Goal: Task Accomplishment & Management: Manage account settings

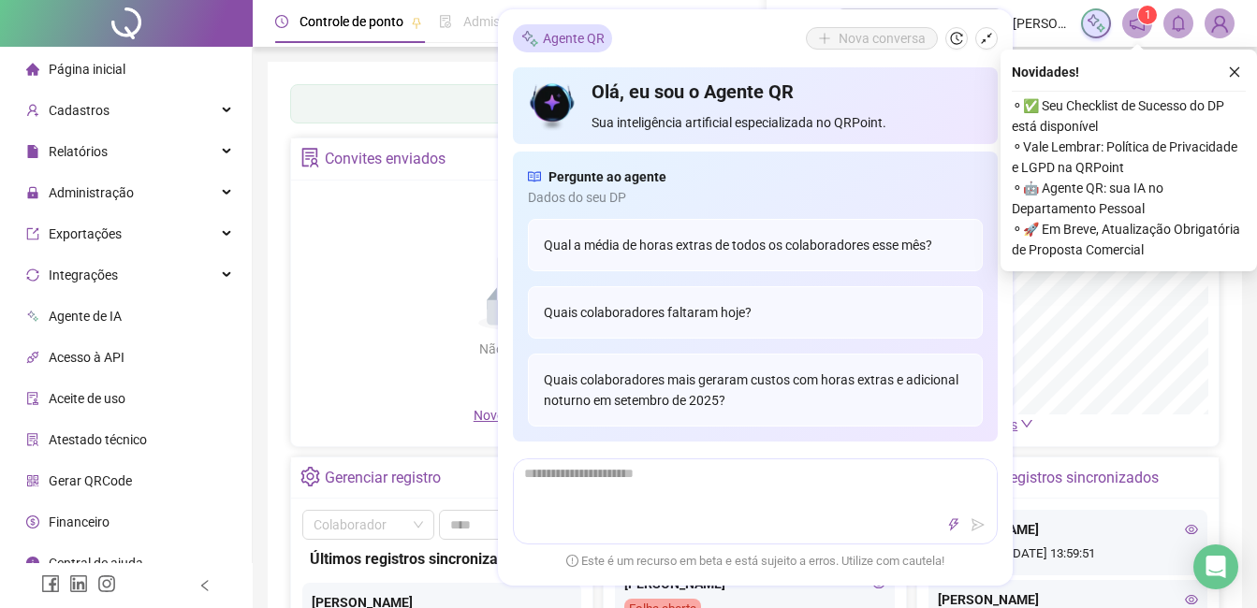
click at [273, 266] on div "Painel de controle Contabilidade Convites enviados Não há dados Não há dados No…" at bounding box center [755, 442] width 974 height 760
click at [102, 195] on span "Administração" at bounding box center [91, 192] width 85 height 15
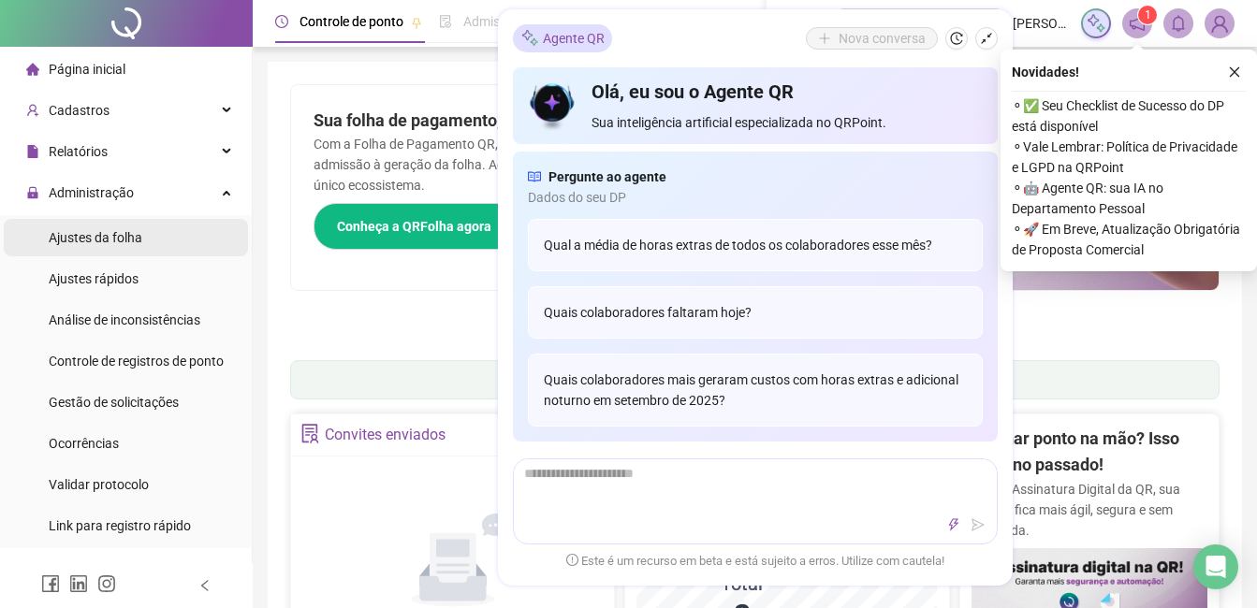
click at [95, 243] on span "Ajustes da folha" at bounding box center [96, 237] width 94 height 15
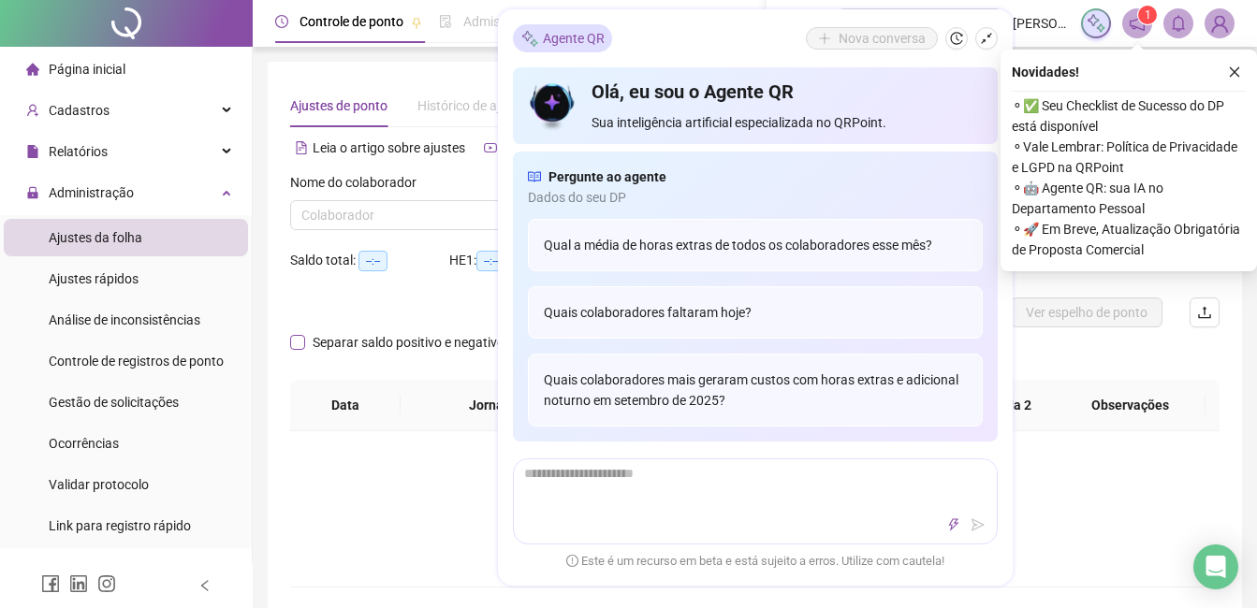
type input "**********"
click at [402, 495] on div "Não há dados" at bounding box center [755, 494] width 884 height 37
click at [983, 36] on icon "shrink" at bounding box center [986, 38] width 13 height 13
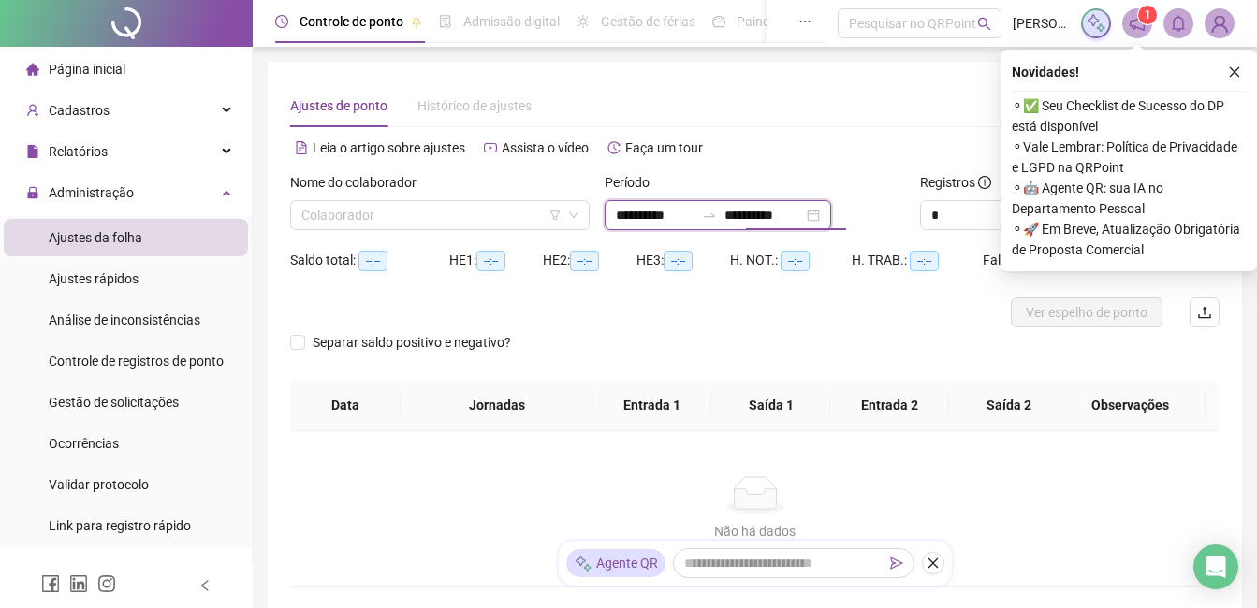
click at [795, 220] on input "**********" at bounding box center [763, 215] width 79 height 21
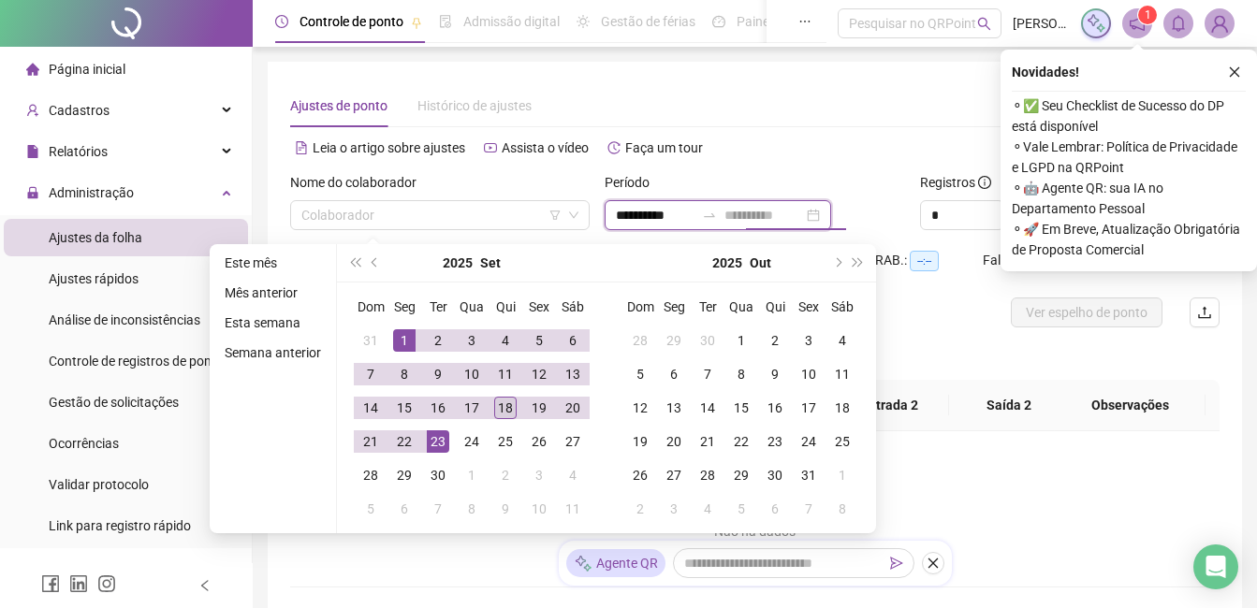
type input "**********"
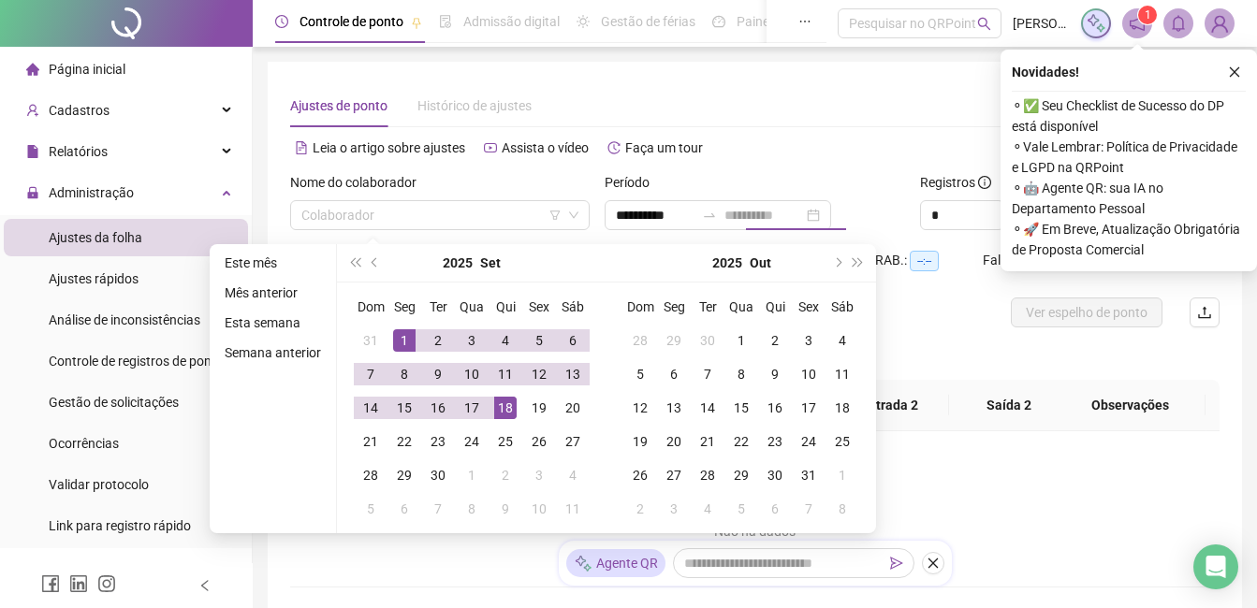
click at [510, 407] on div "18" at bounding box center [505, 408] width 22 height 22
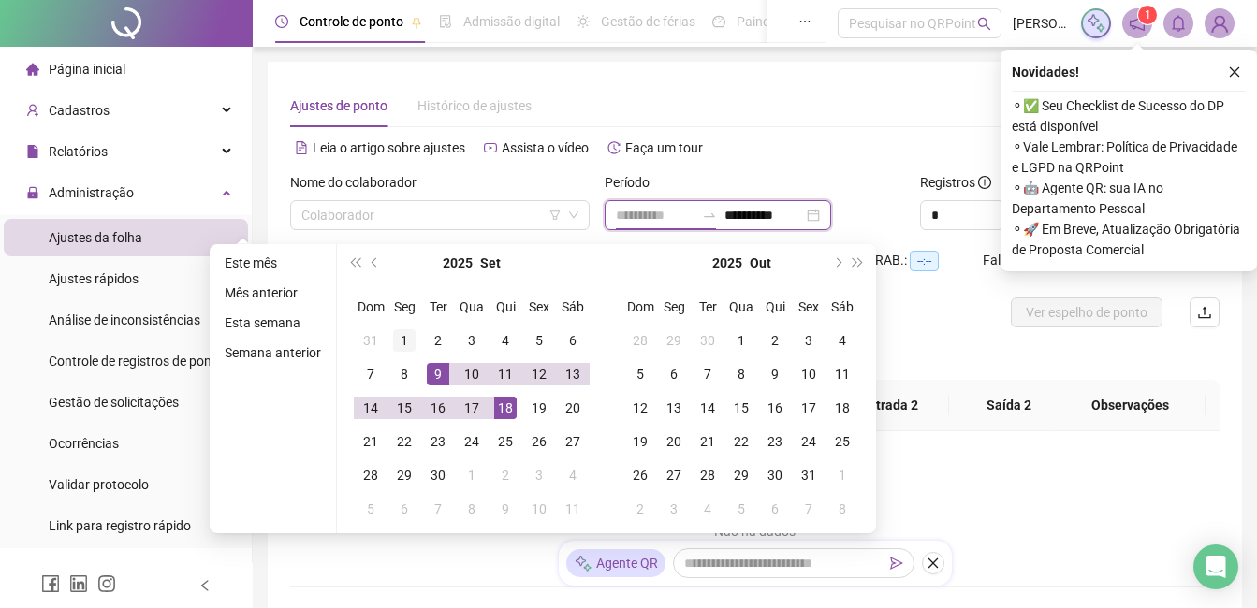
type input "**********"
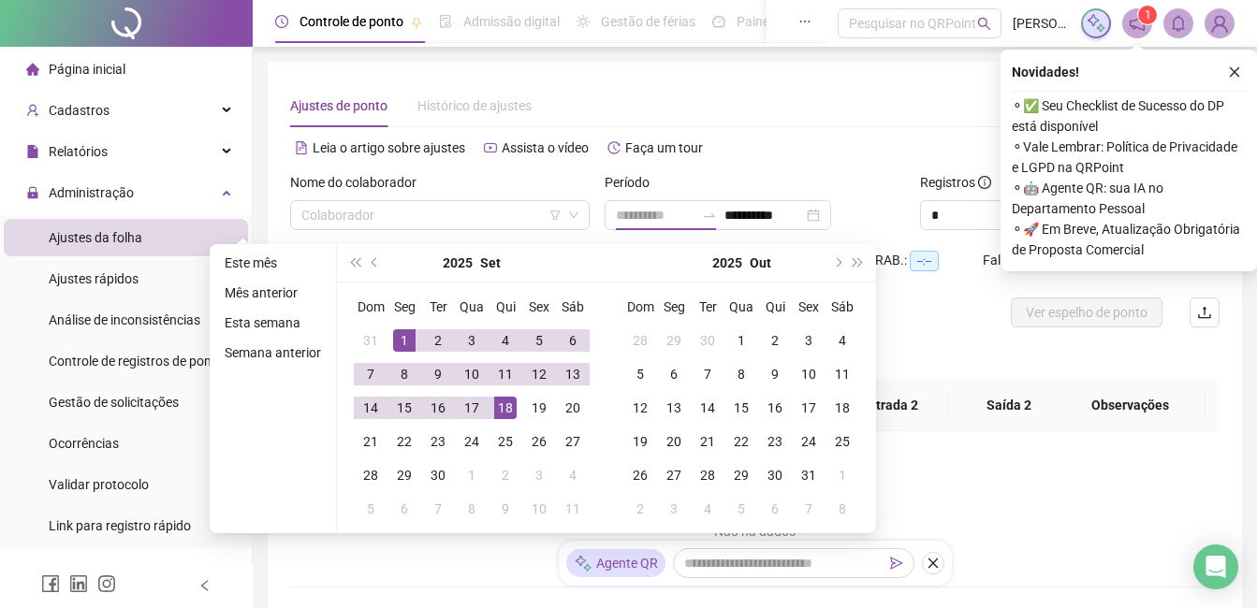
click at [400, 341] on div "1" at bounding box center [404, 340] width 22 height 22
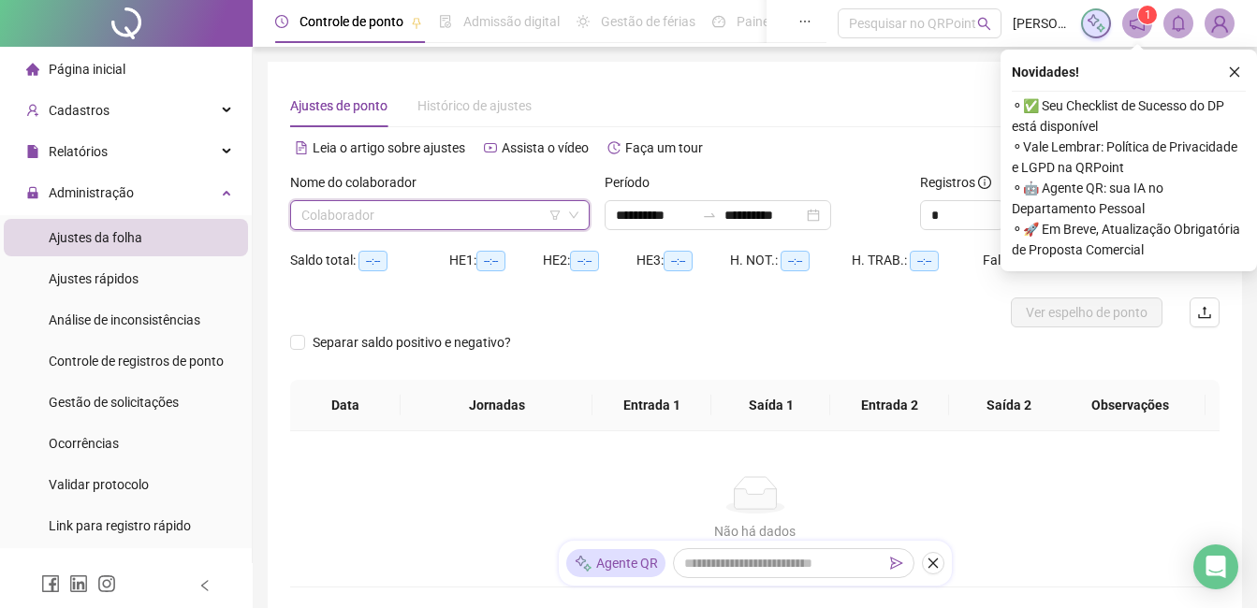
click at [427, 218] on input "search" at bounding box center [431, 215] width 260 height 28
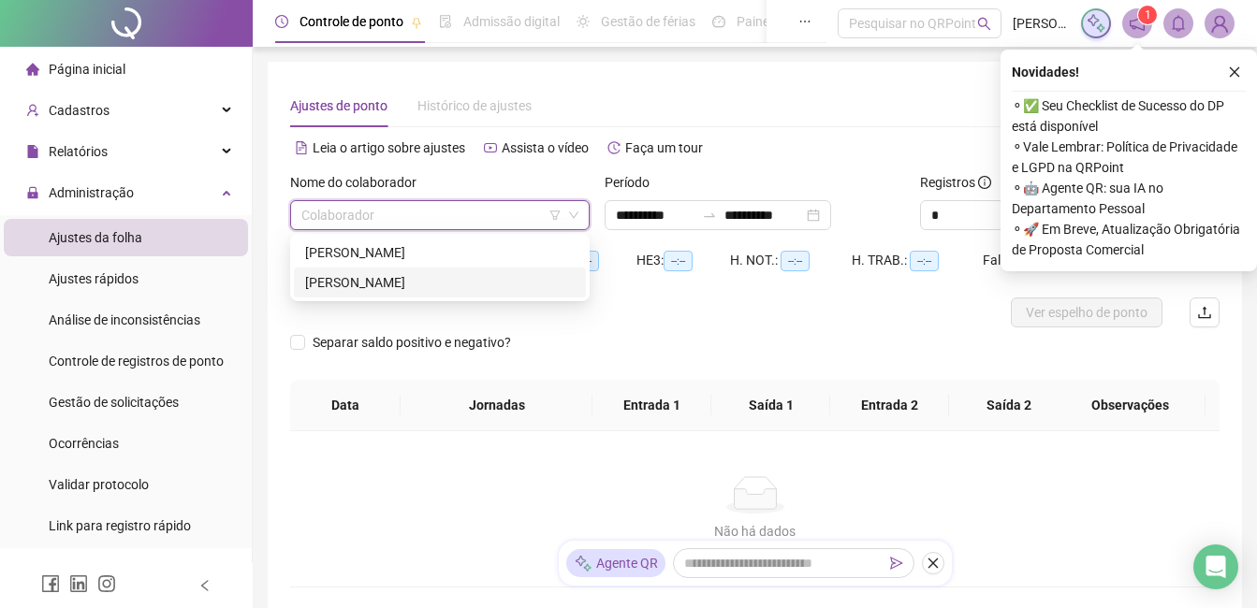
click at [358, 285] on div "[PERSON_NAME]" at bounding box center [439, 282] width 269 height 21
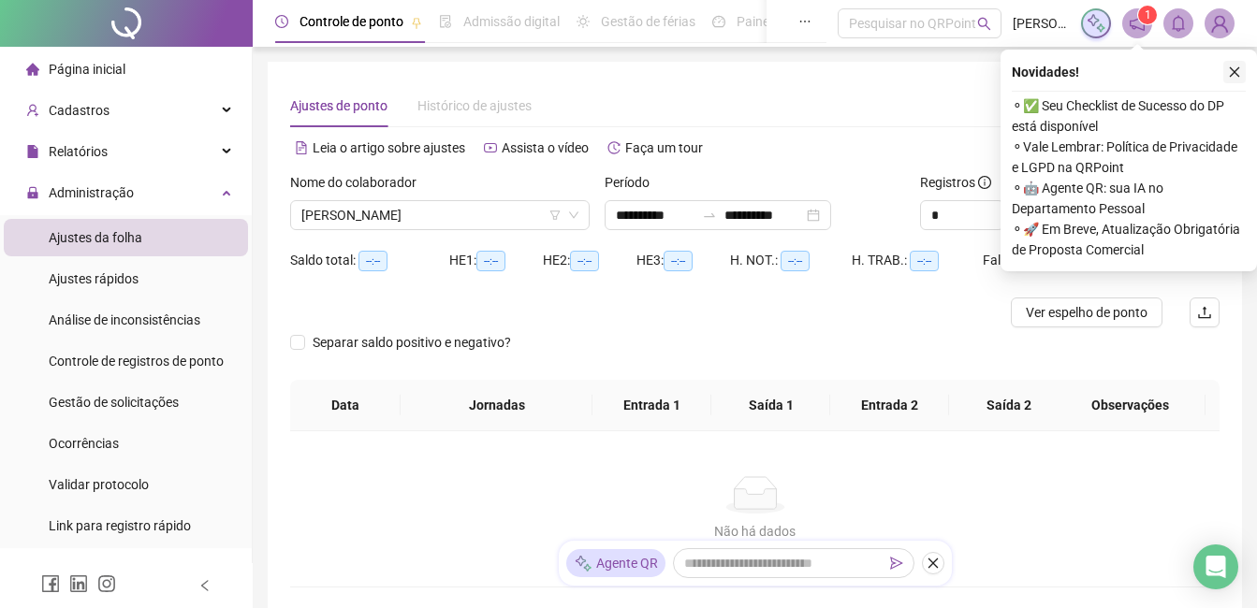
click at [1232, 71] on icon "close" at bounding box center [1234, 72] width 13 height 13
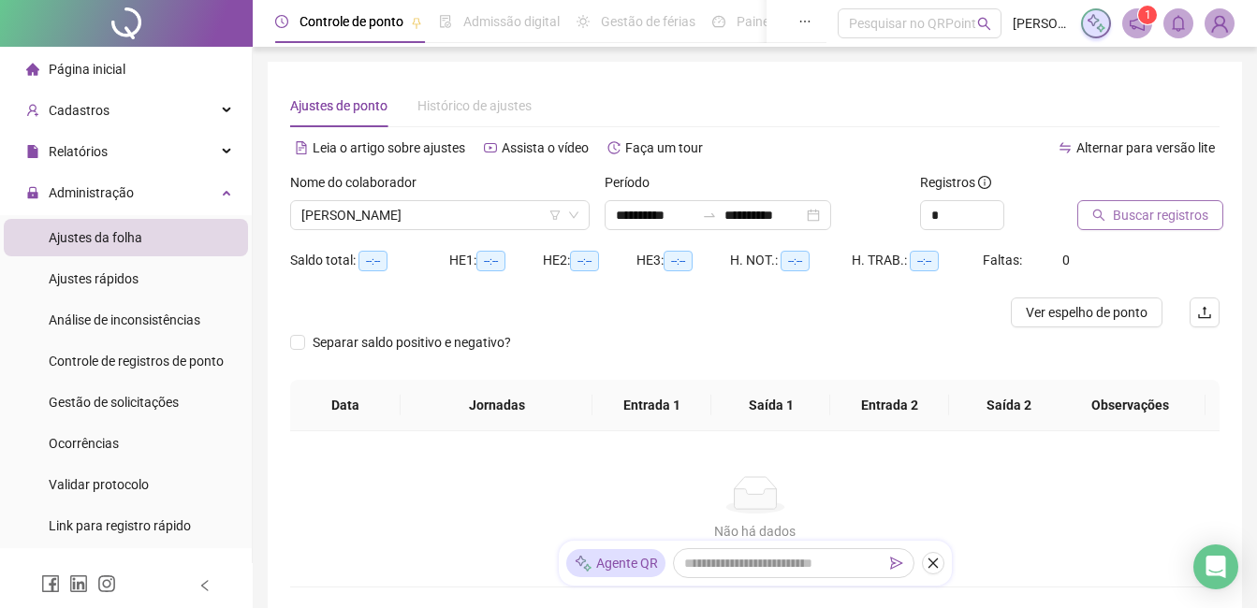
click at [1143, 220] on span "Buscar registros" at bounding box center [1160, 215] width 95 height 21
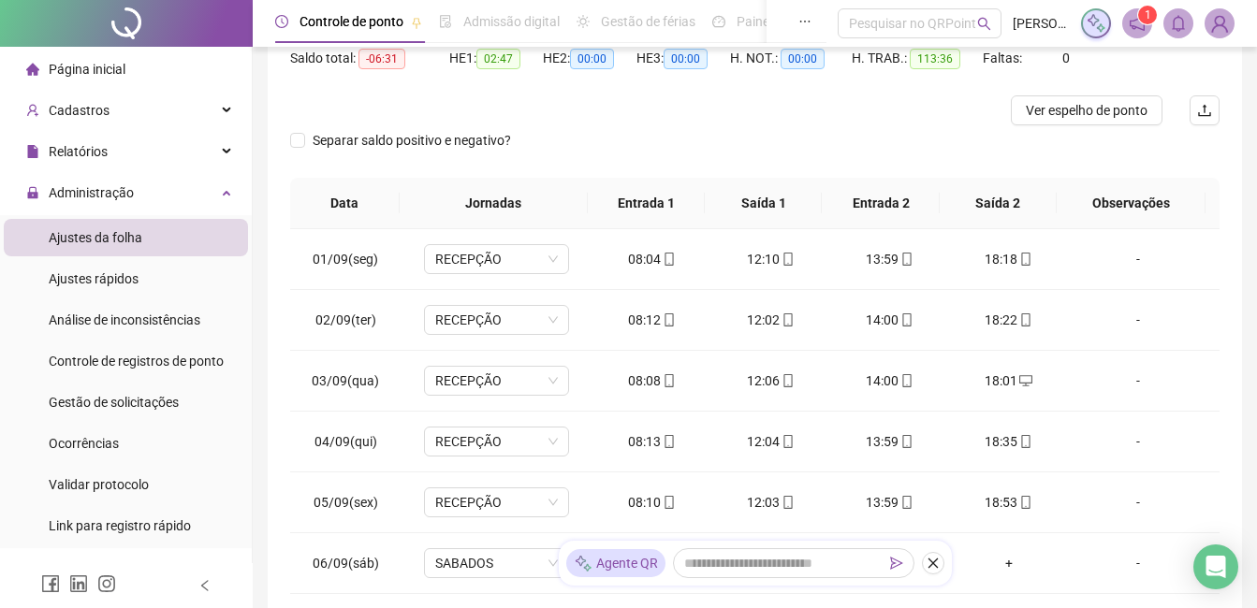
scroll to position [225, 0]
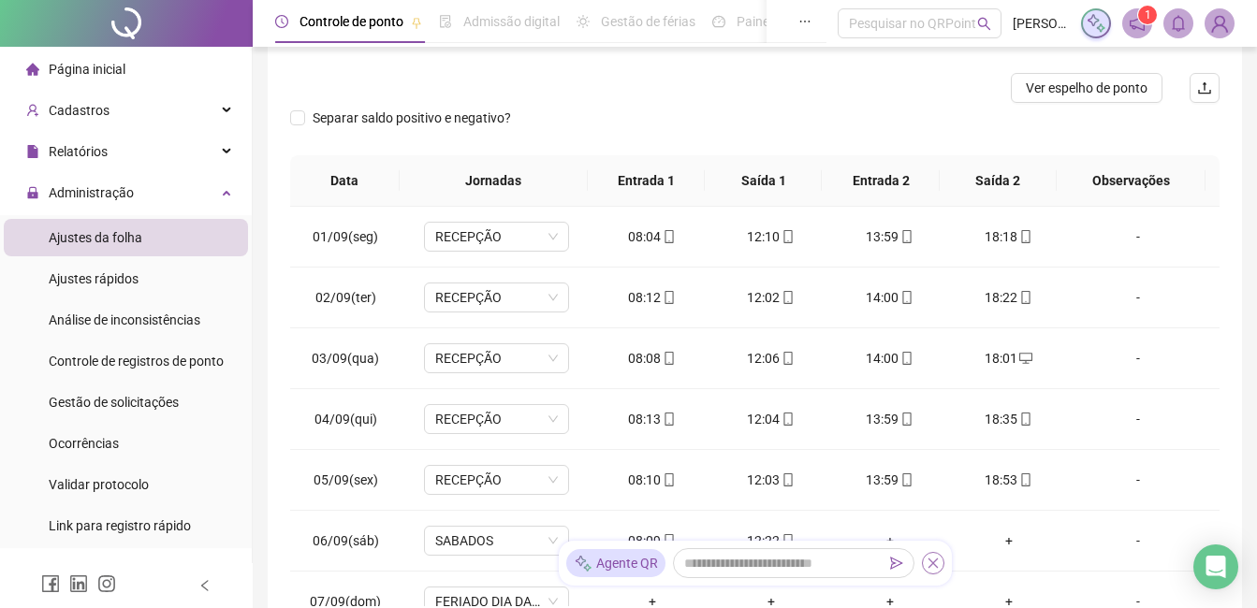
click at [931, 561] on icon "close" at bounding box center [932, 564] width 10 height 10
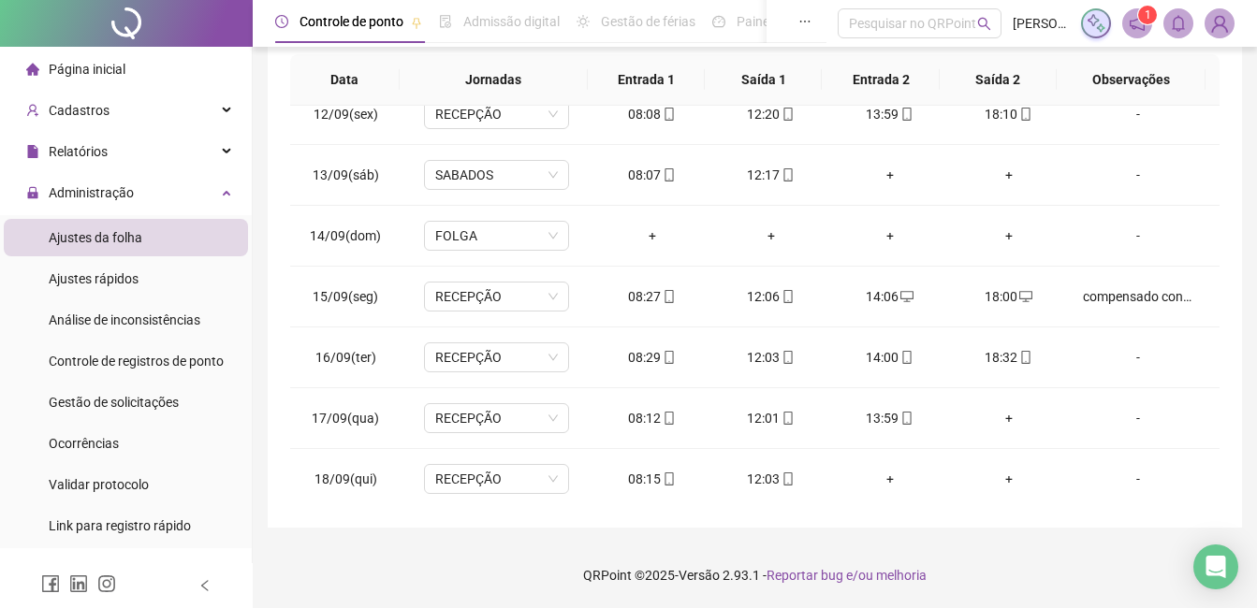
scroll to position [695, 0]
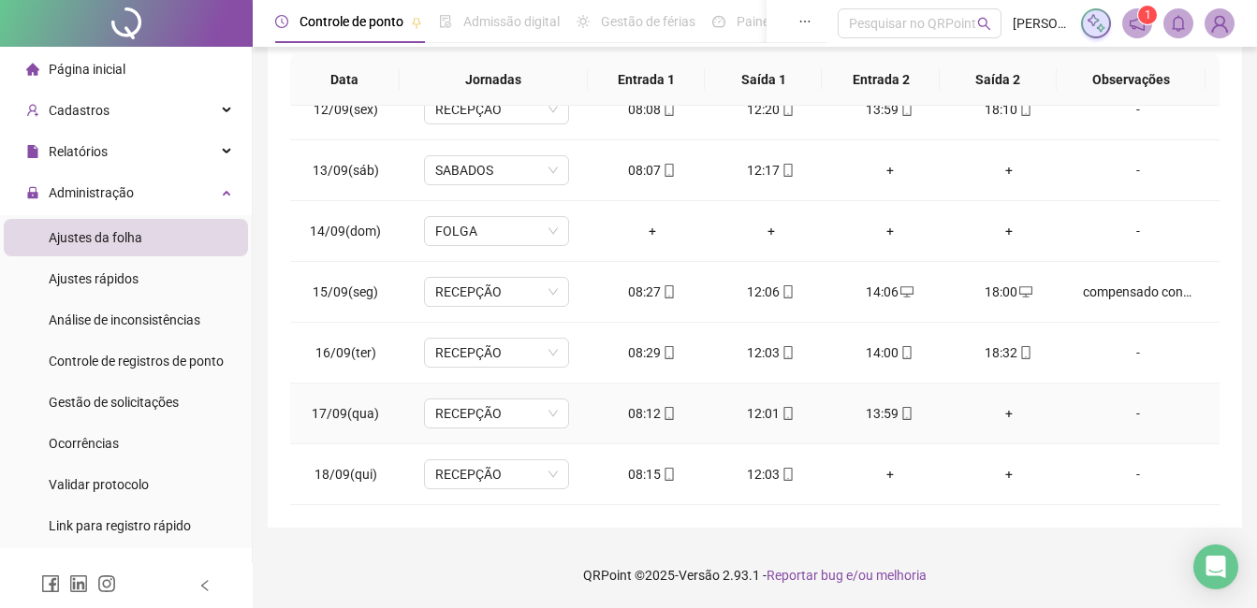
click at [998, 412] on div "+" at bounding box center [1008, 413] width 89 height 21
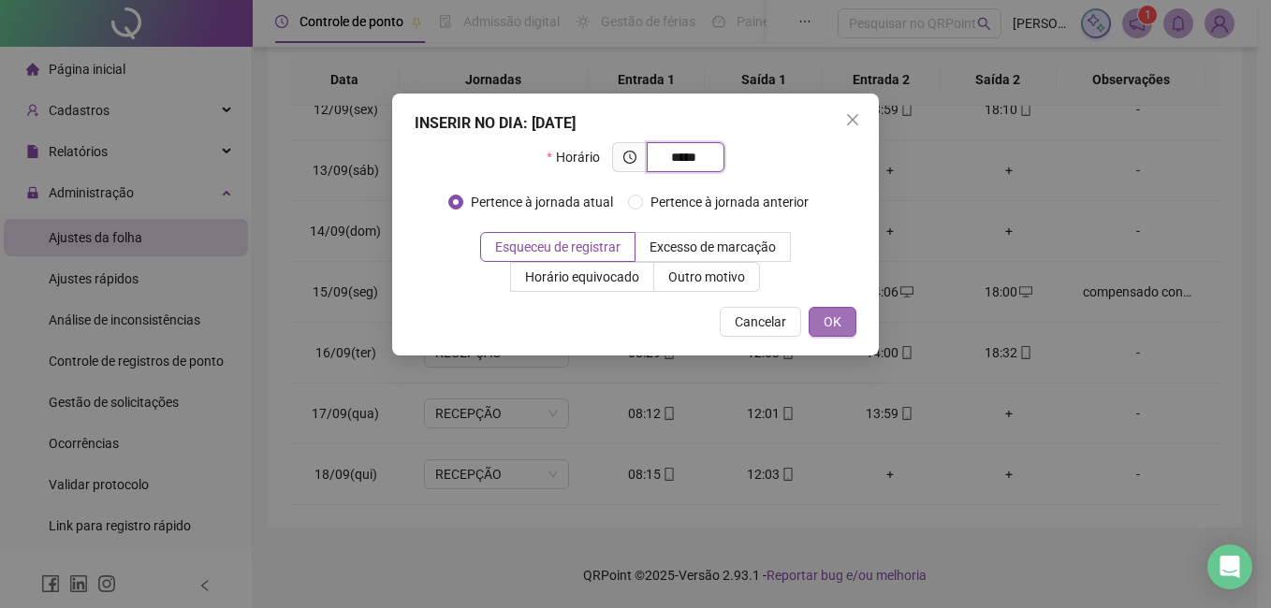
type input "*****"
click at [833, 327] on span "OK" at bounding box center [832, 322] width 18 height 21
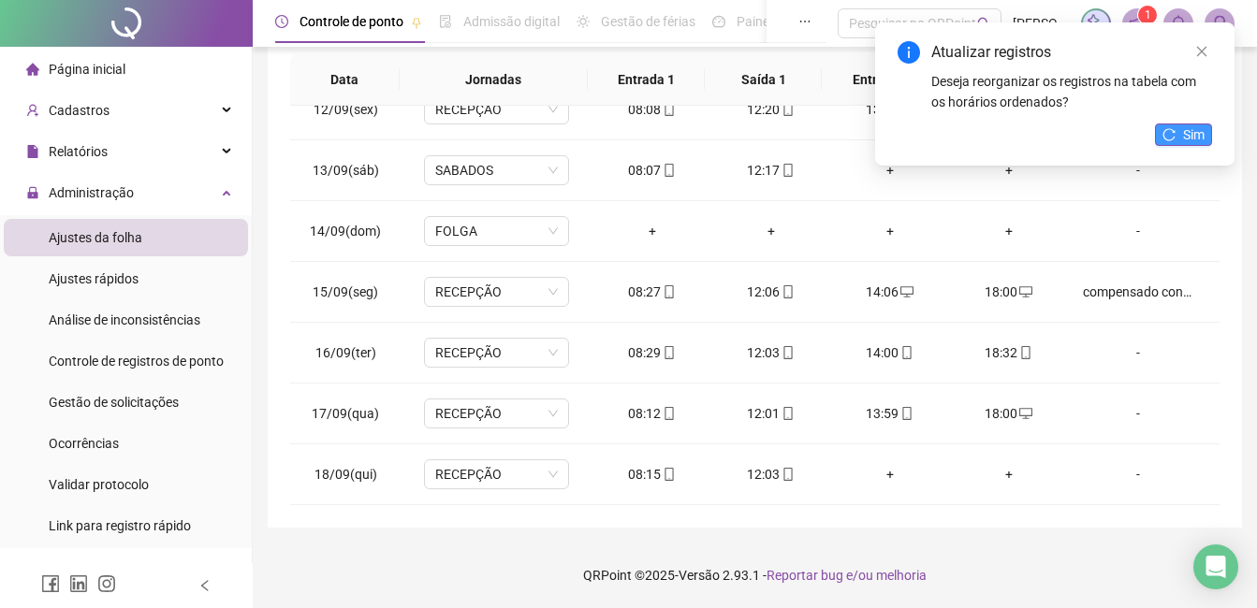
click at [1188, 134] on span "Sim" at bounding box center [1194, 134] width 22 height 21
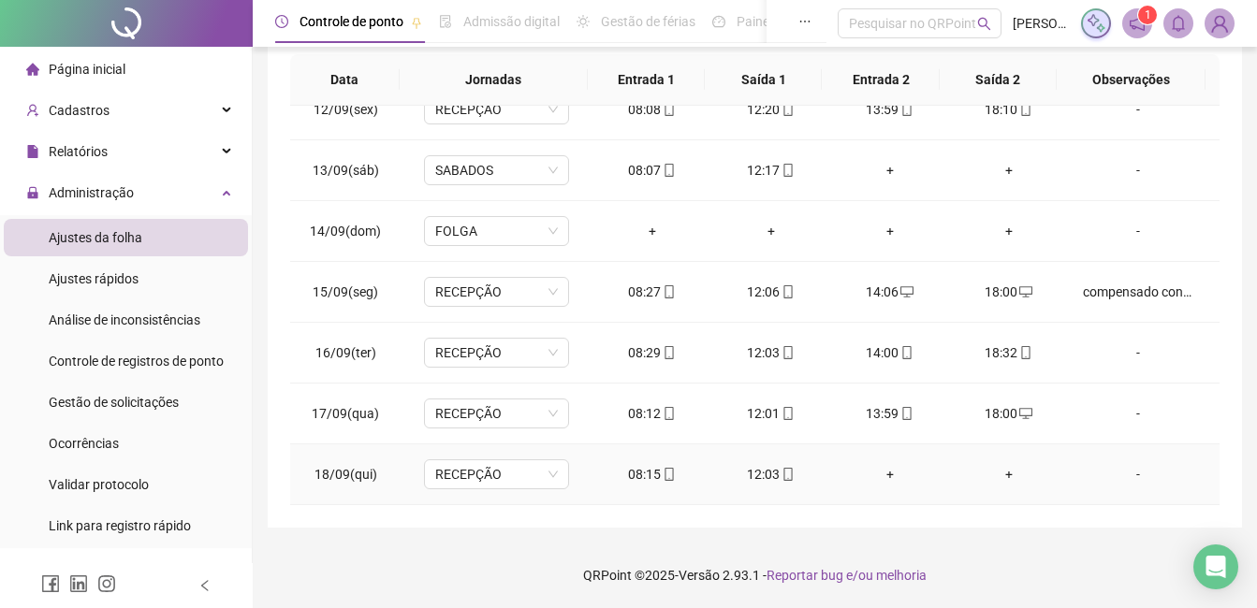
click at [882, 475] on div "+" at bounding box center [889, 474] width 89 height 21
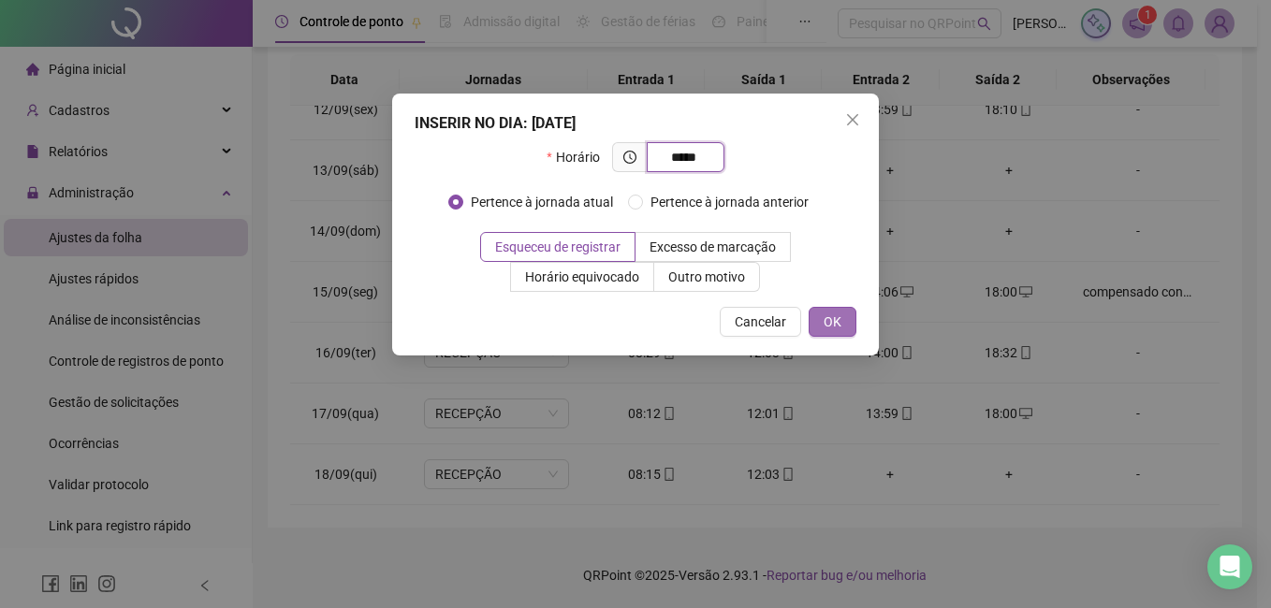
type input "*****"
click at [837, 326] on span "OK" at bounding box center [832, 322] width 18 height 21
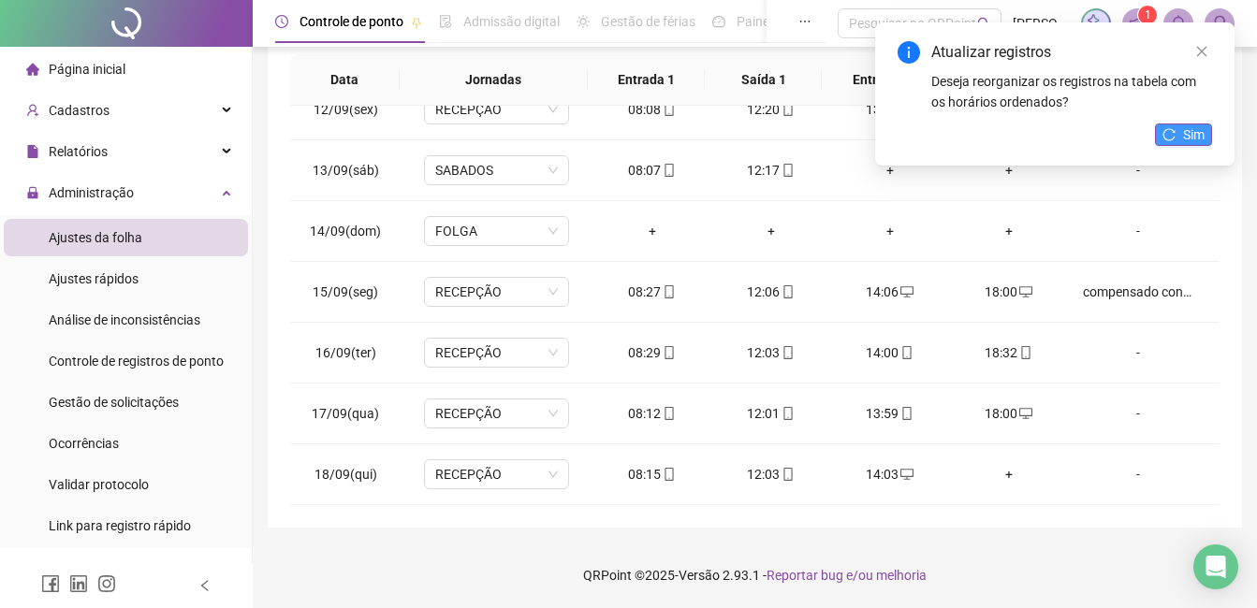
click at [1183, 127] on span "Sim" at bounding box center [1194, 134] width 22 height 21
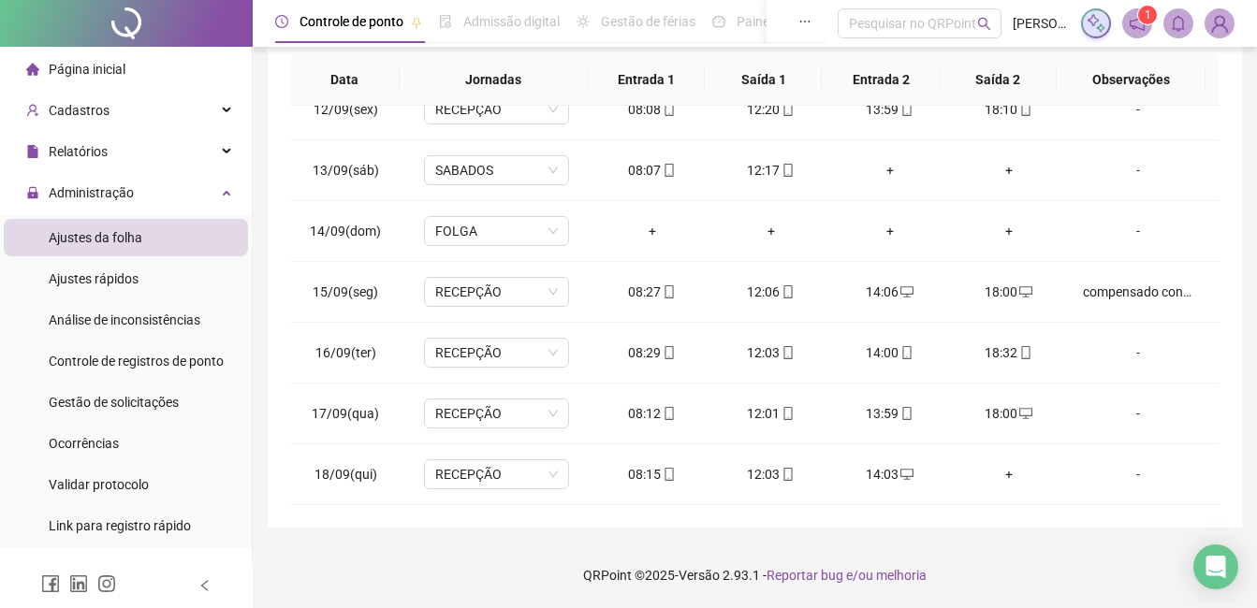
scroll to position [0, 0]
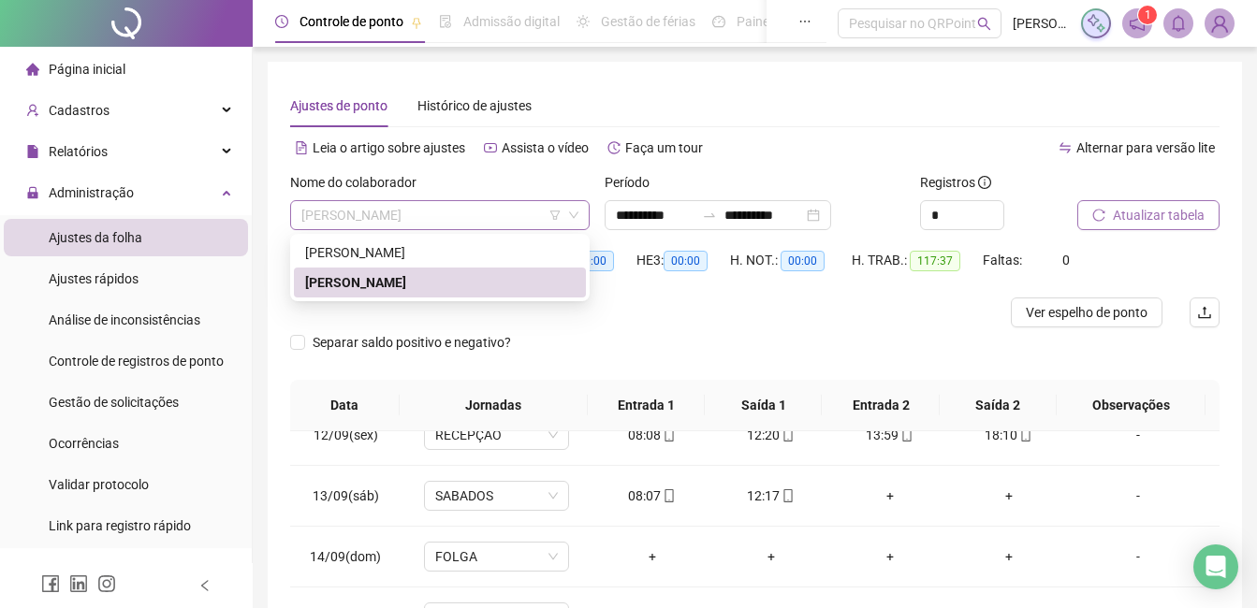
click at [508, 213] on span "[PERSON_NAME]" at bounding box center [439, 215] width 277 height 28
click at [422, 256] on div "[PERSON_NAME]" at bounding box center [439, 252] width 269 height 21
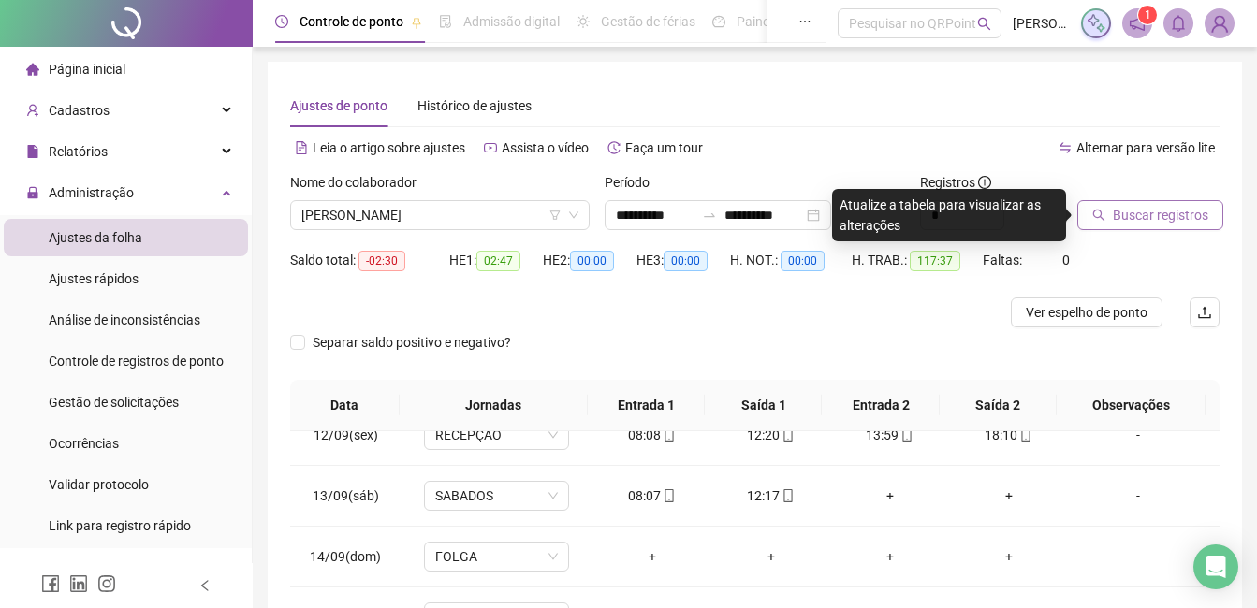
click at [1162, 215] on span "Buscar registros" at bounding box center [1160, 215] width 95 height 21
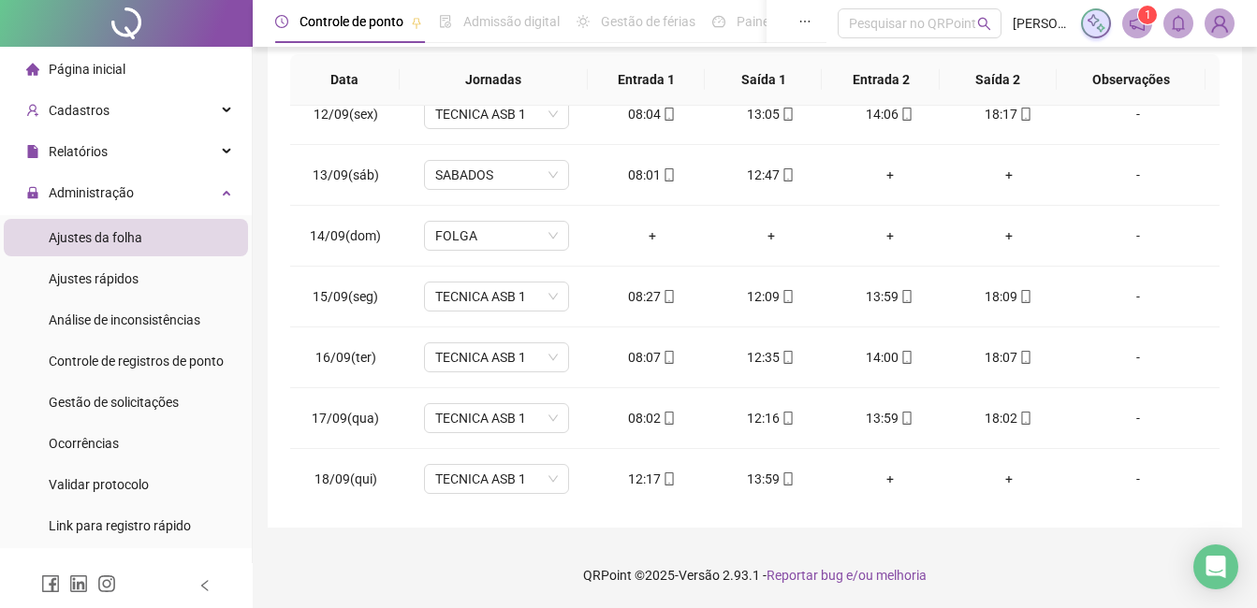
scroll to position [695, 0]
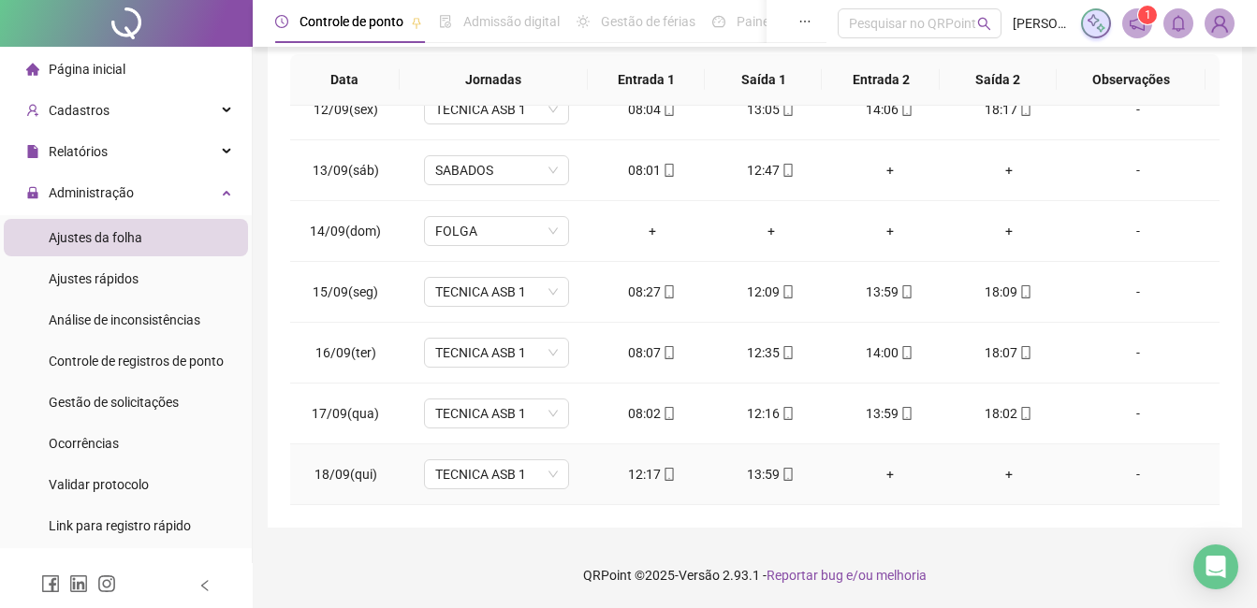
click at [878, 479] on div "+" at bounding box center [889, 474] width 89 height 21
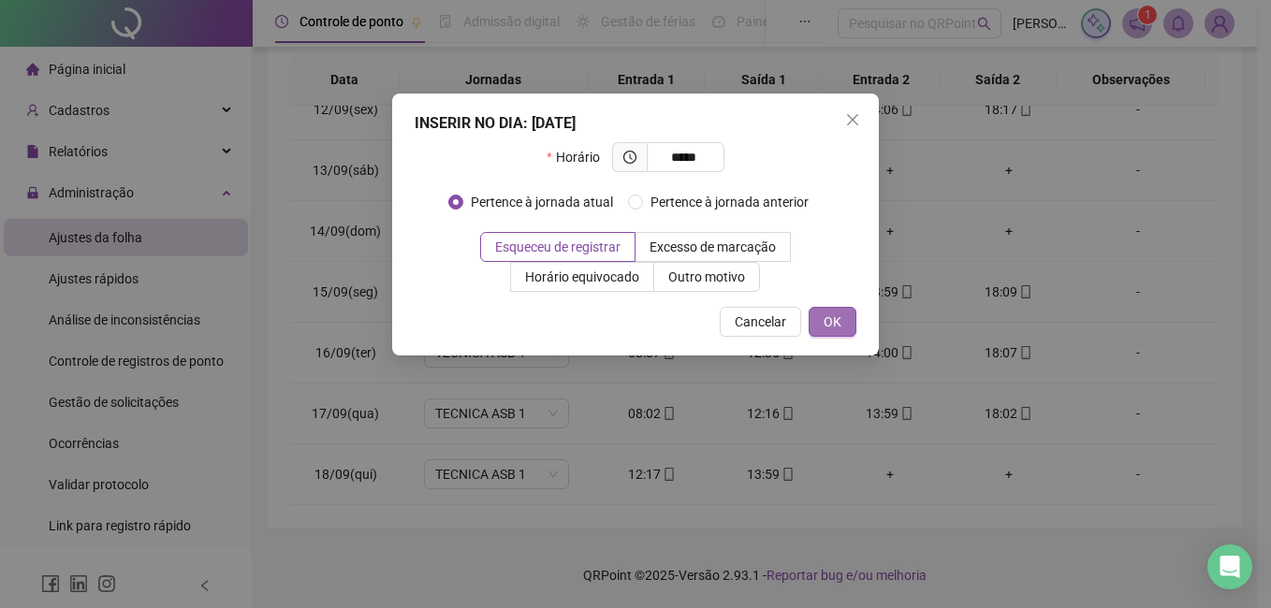
type input "*****"
click at [827, 313] on span "OK" at bounding box center [832, 322] width 18 height 21
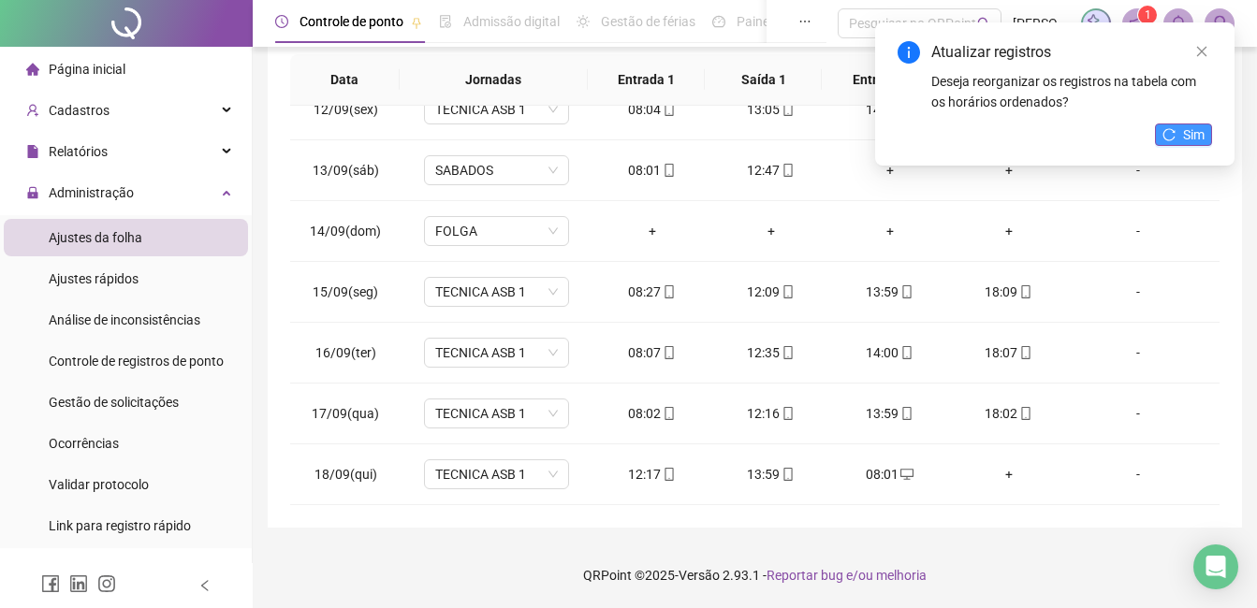
click at [1181, 134] on button "Sim" at bounding box center [1183, 135] width 57 height 22
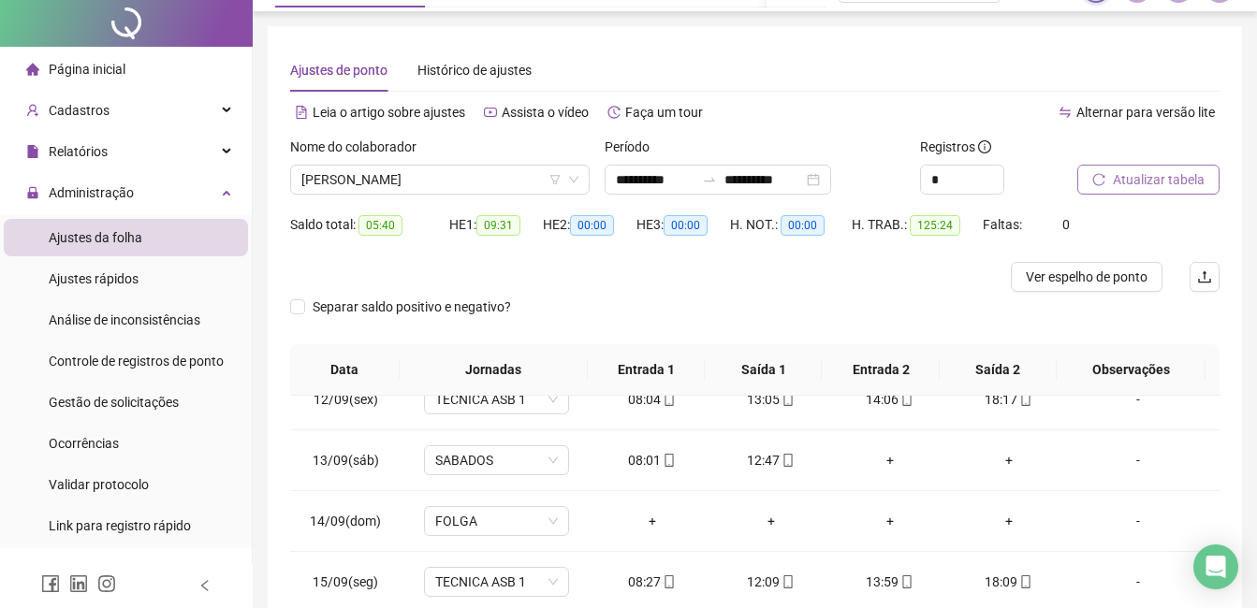
scroll to position [0, 0]
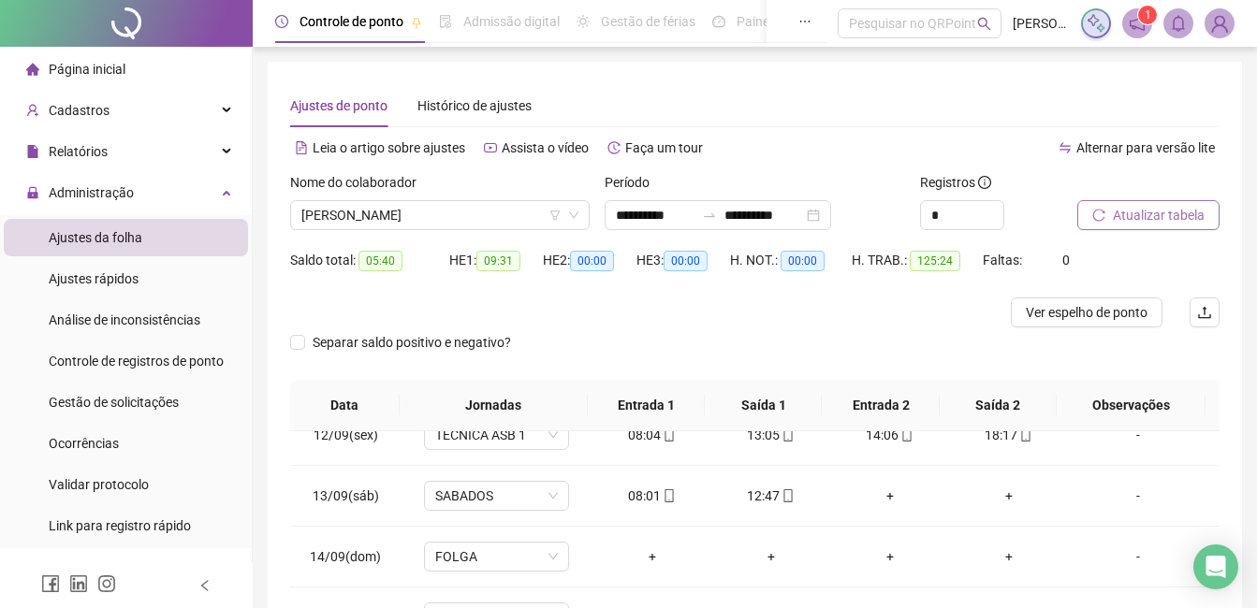
click at [1126, 219] on span "Atualizar tabela" at bounding box center [1159, 215] width 92 height 21
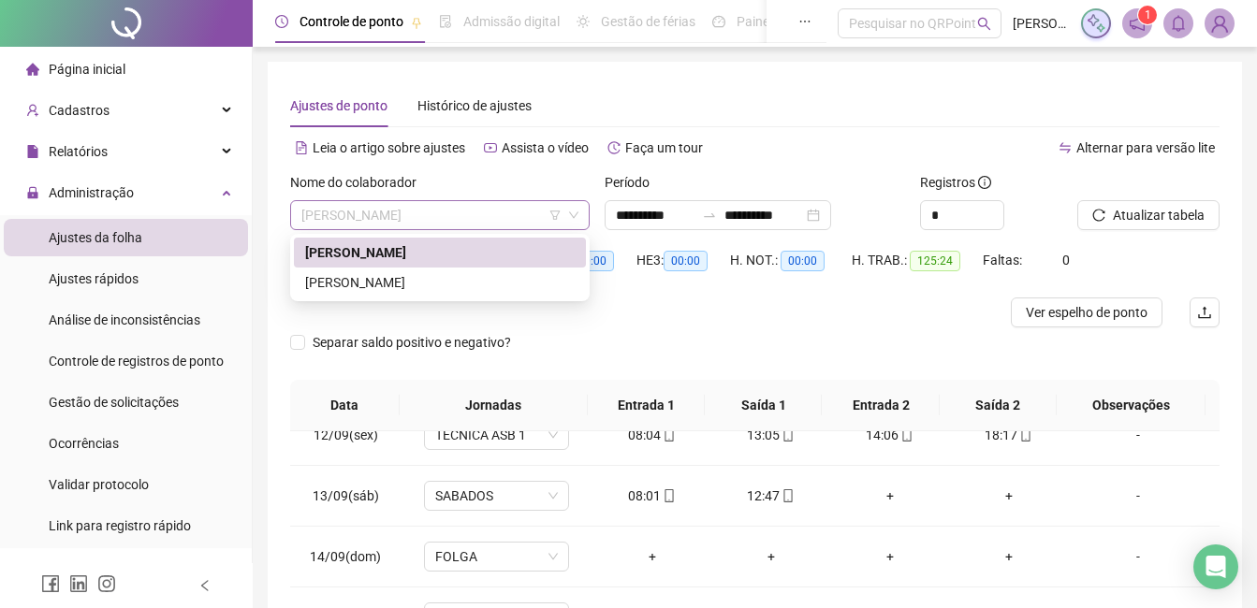
click at [467, 224] on span "[PERSON_NAME]" at bounding box center [439, 215] width 277 height 28
click at [397, 284] on div "[PERSON_NAME]" at bounding box center [439, 282] width 269 height 21
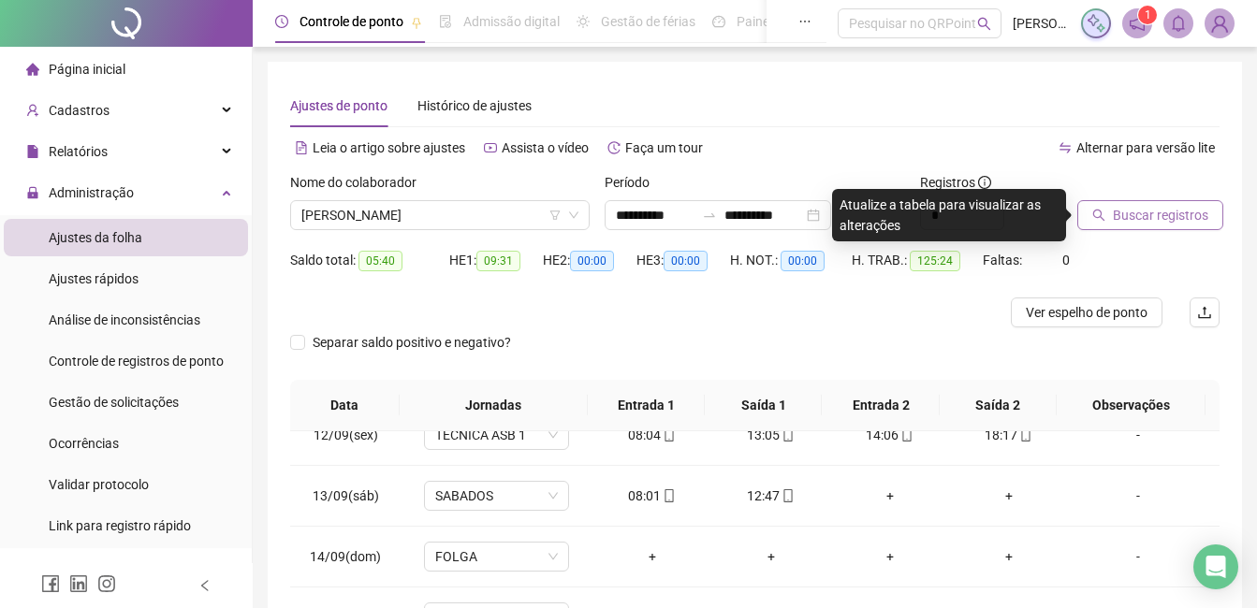
click at [1143, 220] on span "Buscar registros" at bounding box center [1160, 215] width 95 height 21
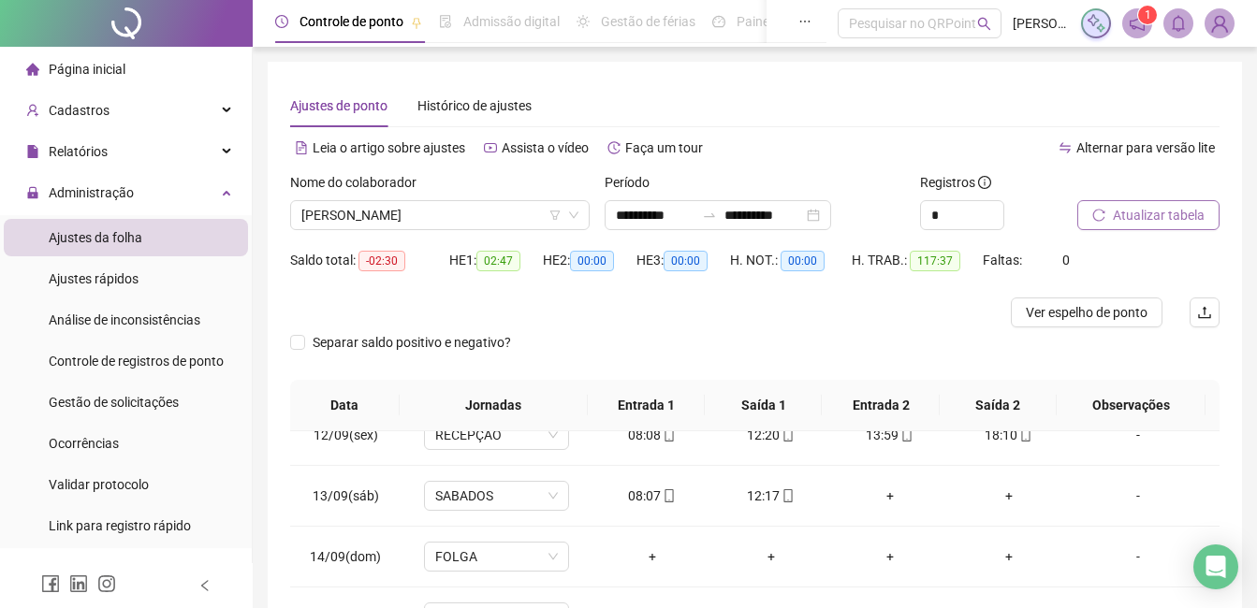
click at [1140, 21] on sup "1" at bounding box center [1147, 15] width 19 height 19
click at [1135, 25] on icon "notification" at bounding box center [1136, 23] width 17 height 17
click at [1135, 25] on div "1" at bounding box center [1171, 23] width 153 height 30
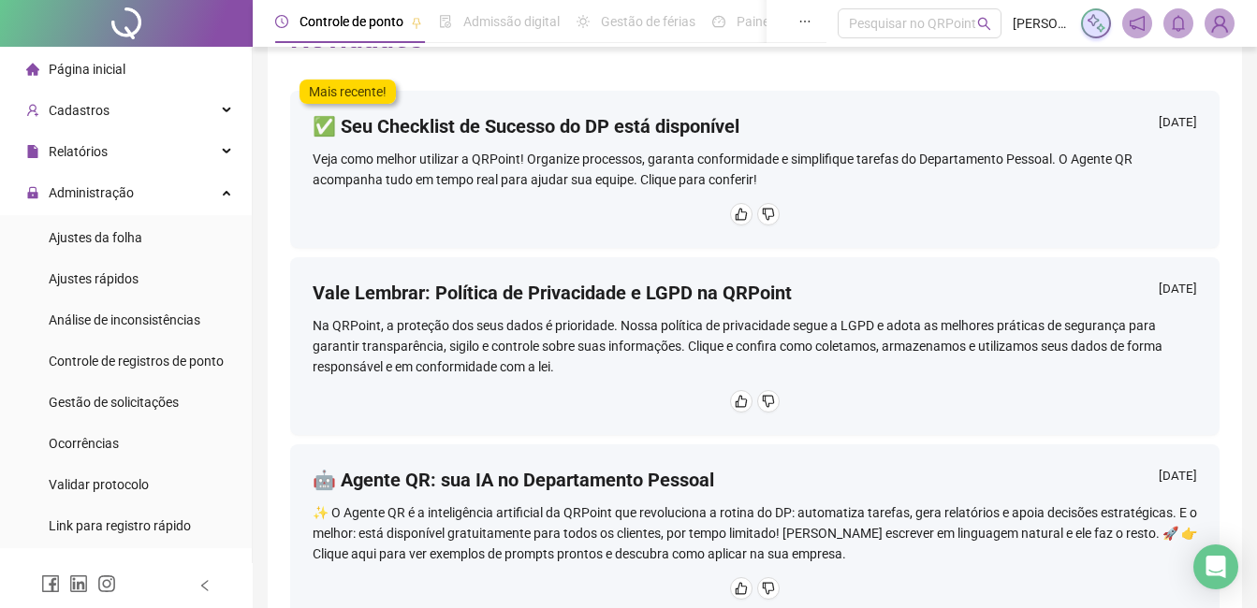
scroll to position [1, 0]
